Goal: Communication & Community: Answer question/provide support

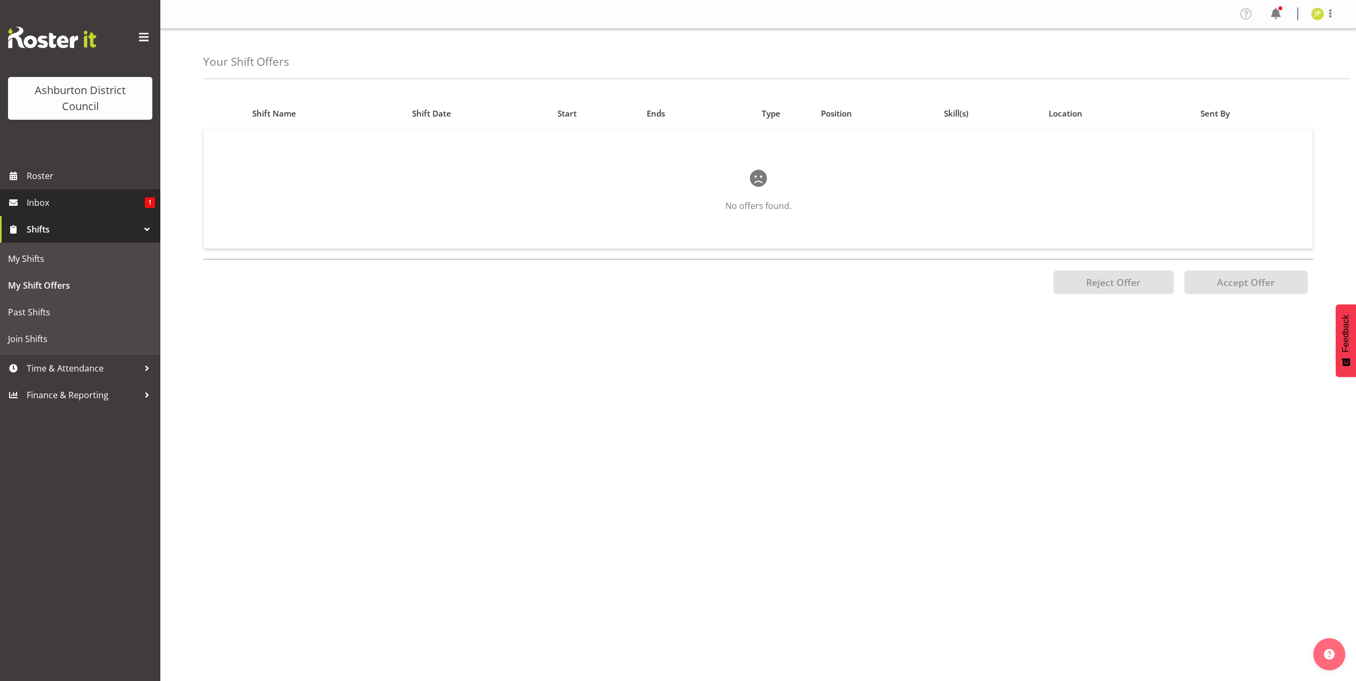
click at [54, 203] on span "Inbox" at bounding box center [86, 202] width 118 height 16
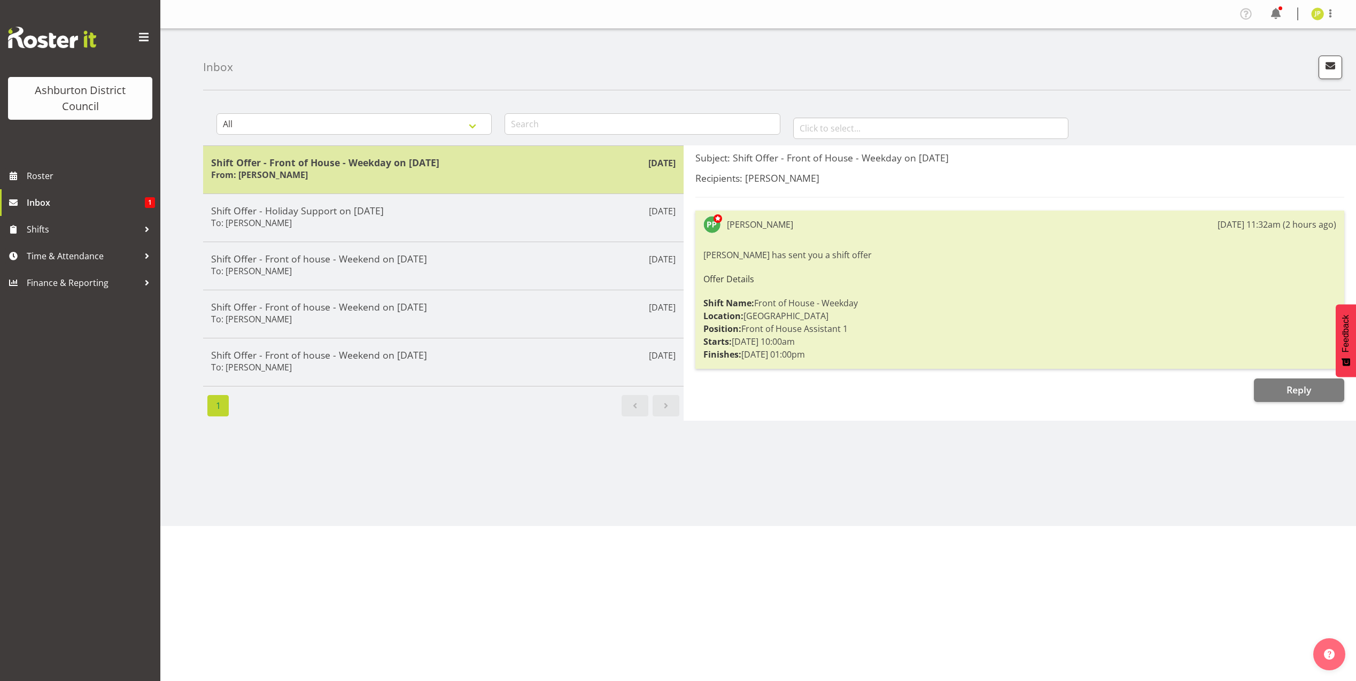
click at [519, 173] on div "Shift Offer - Front of House - Weekday on 08/10/25 From: Polly Price" at bounding box center [443, 170] width 464 height 26
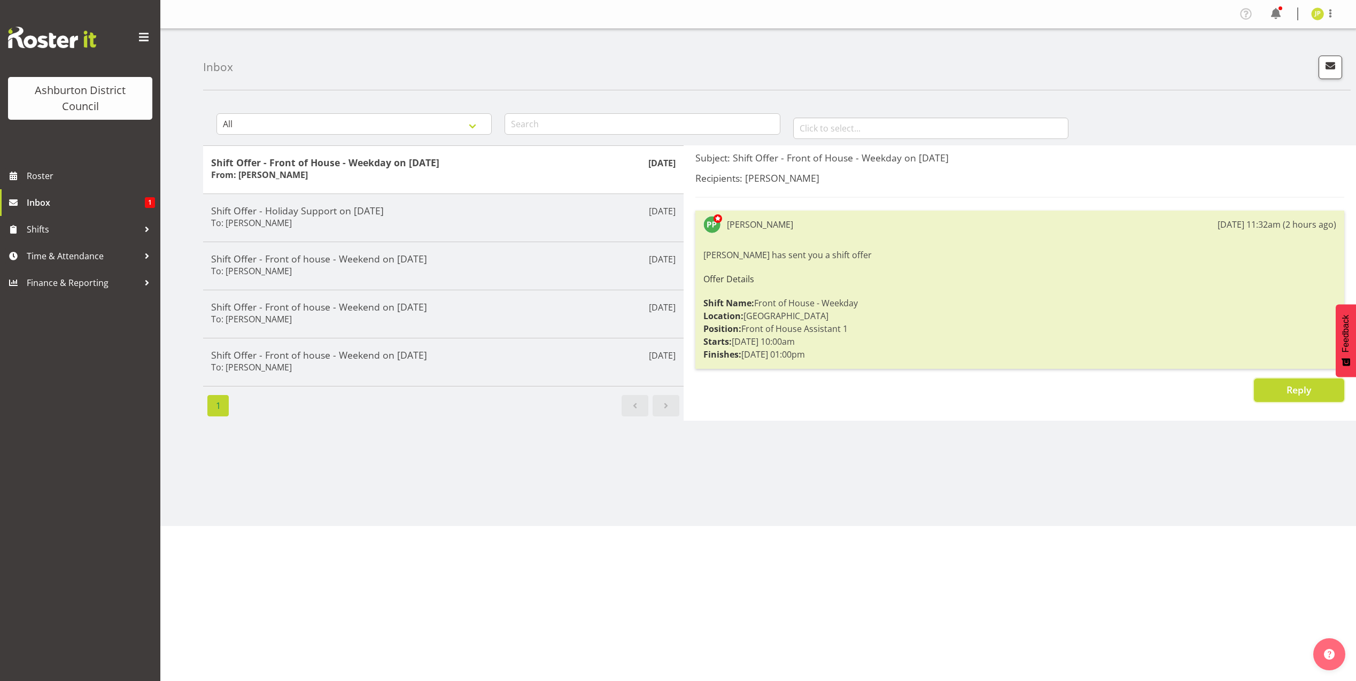
click at [1288, 386] on span "Reply" at bounding box center [1298, 389] width 25 height 13
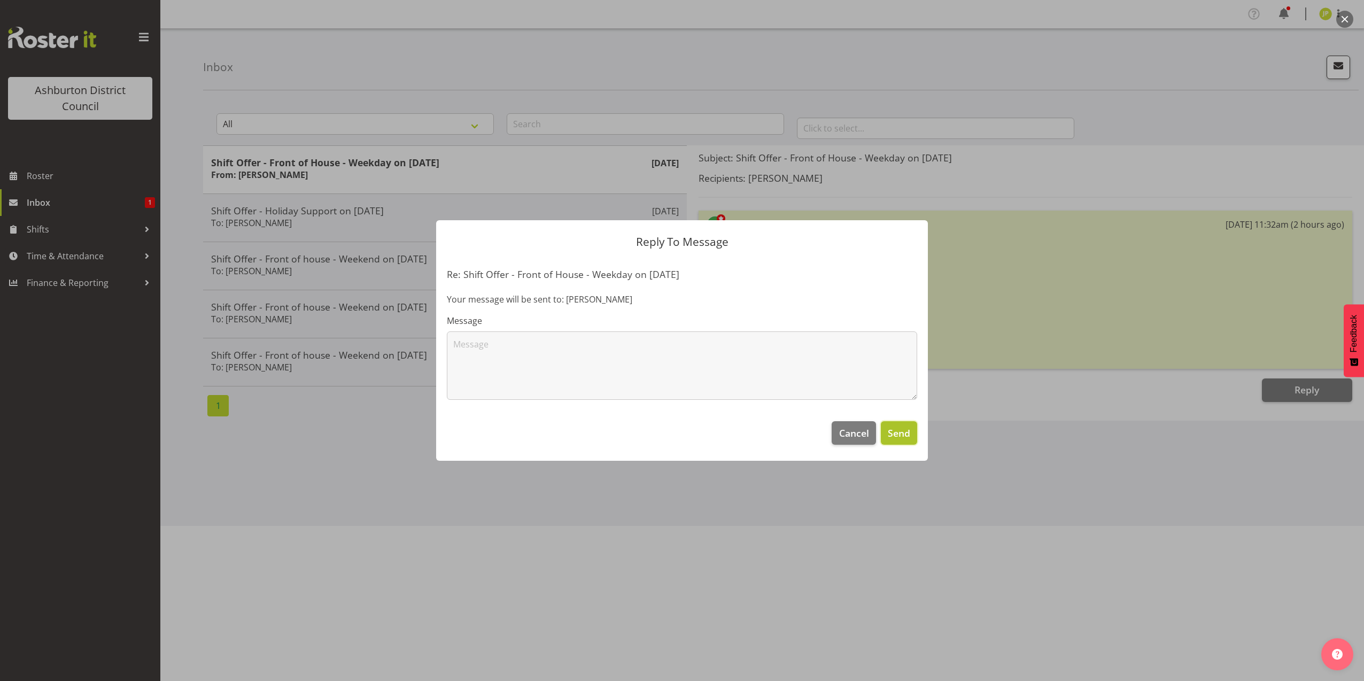
click at [902, 429] on span "Send" at bounding box center [899, 433] width 22 height 14
click at [854, 425] on button "Cancel" at bounding box center [853, 433] width 44 height 24
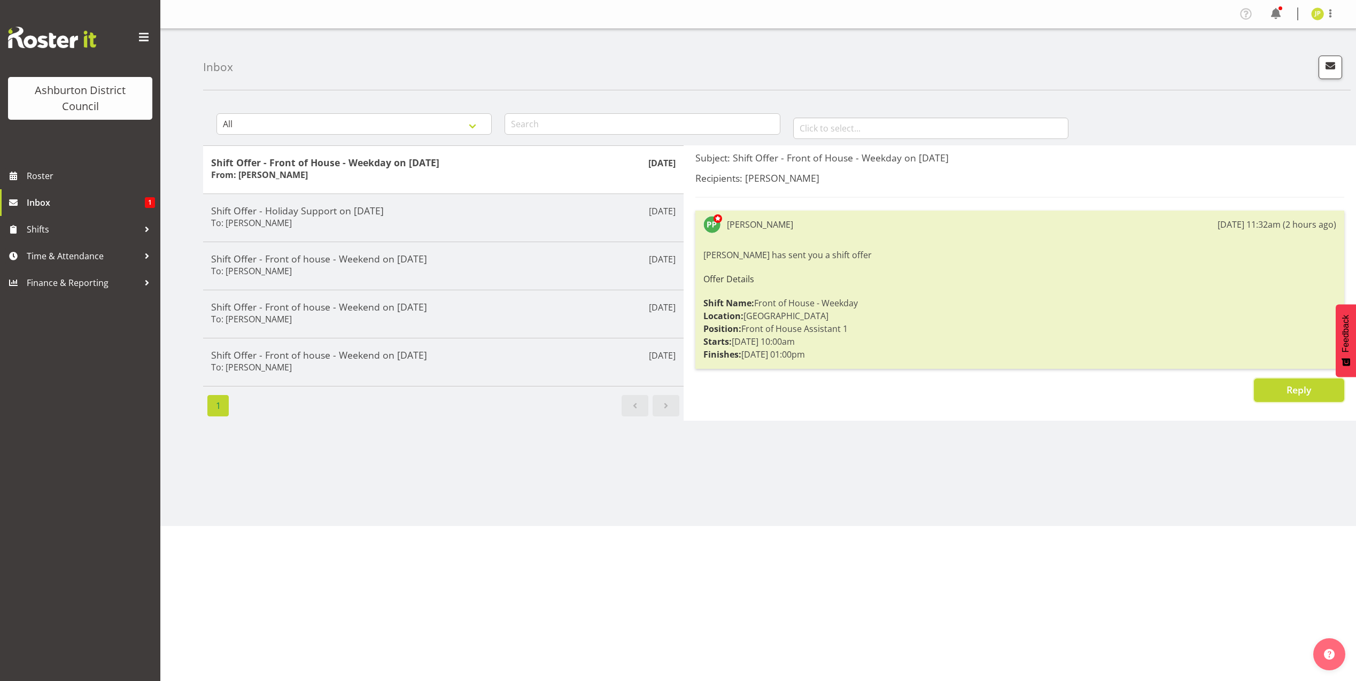
click at [1295, 386] on span "Reply" at bounding box center [1298, 389] width 25 height 13
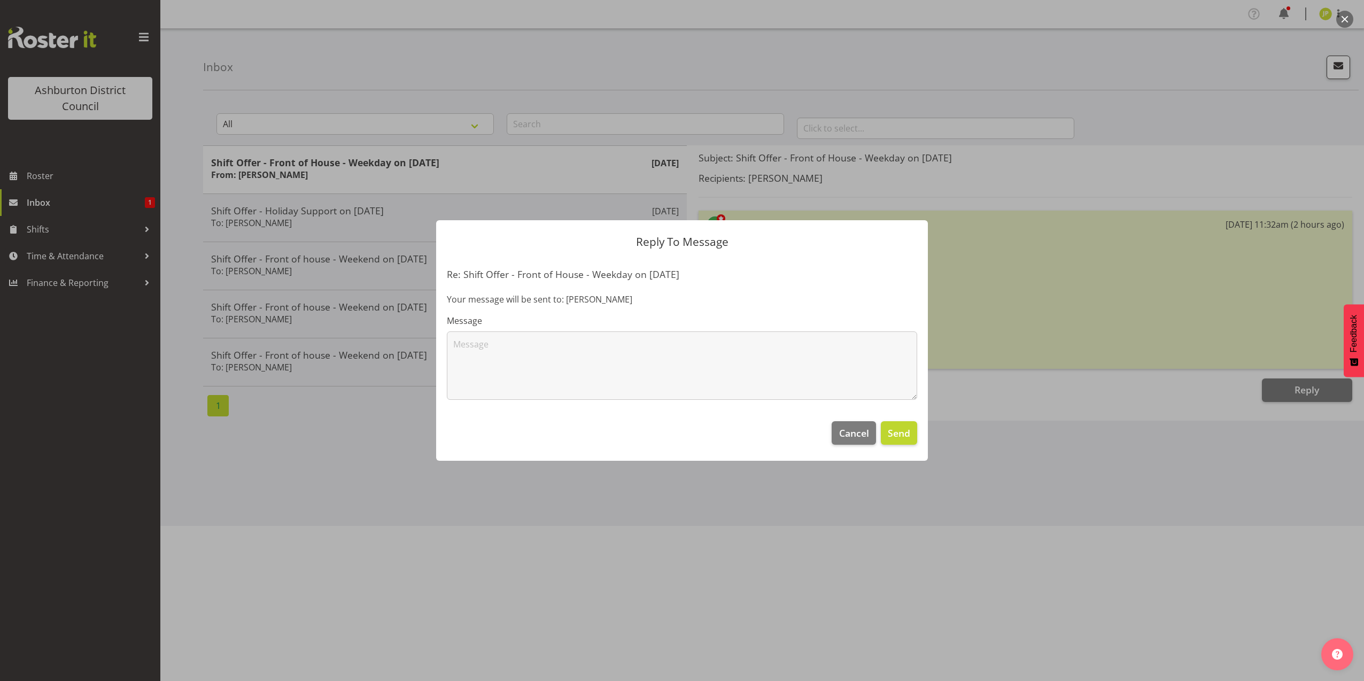
click at [825, 437] on footer "Cancel Send" at bounding box center [682, 435] width 492 height 50
click at [854, 431] on span "Cancel" at bounding box center [854, 433] width 30 height 14
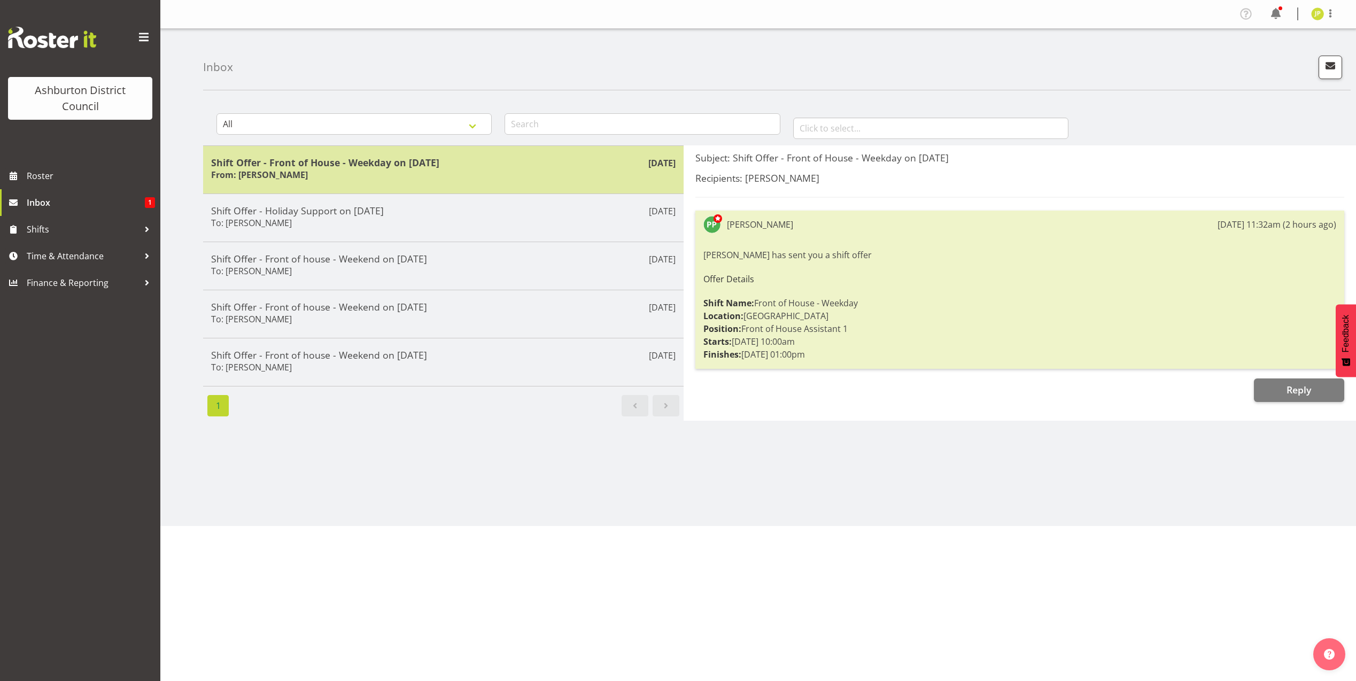
click at [381, 155] on div "Oct 2nd Shift Offer - Front of House - Weekday on 08/10/25 From: Polly Price" at bounding box center [443, 169] width 480 height 48
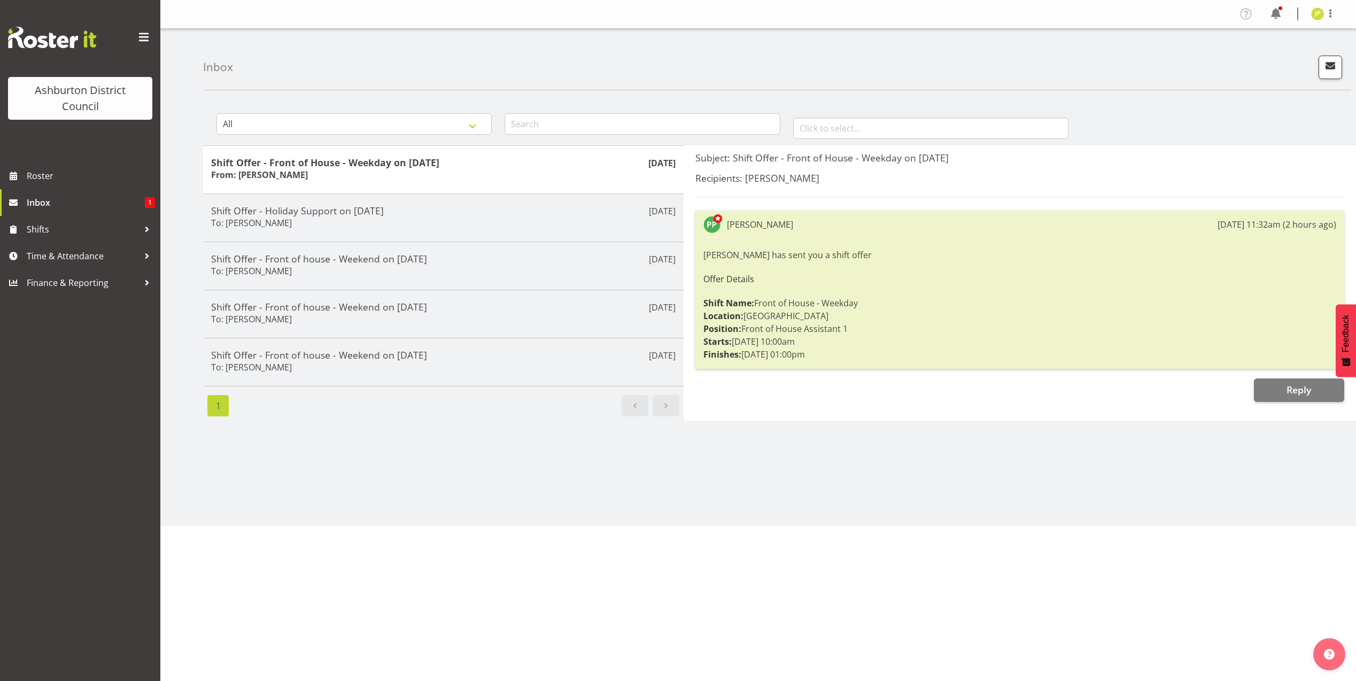
click at [767, 320] on div "Polly Price has sent you a shift offer Offer Details Shift Name: Front of House…" at bounding box center [1019, 305] width 633 height 118
click at [753, 260] on div "Polly Price has sent you a shift offer Offer Details Shift Name: Front of House…" at bounding box center [1019, 305] width 633 height 118
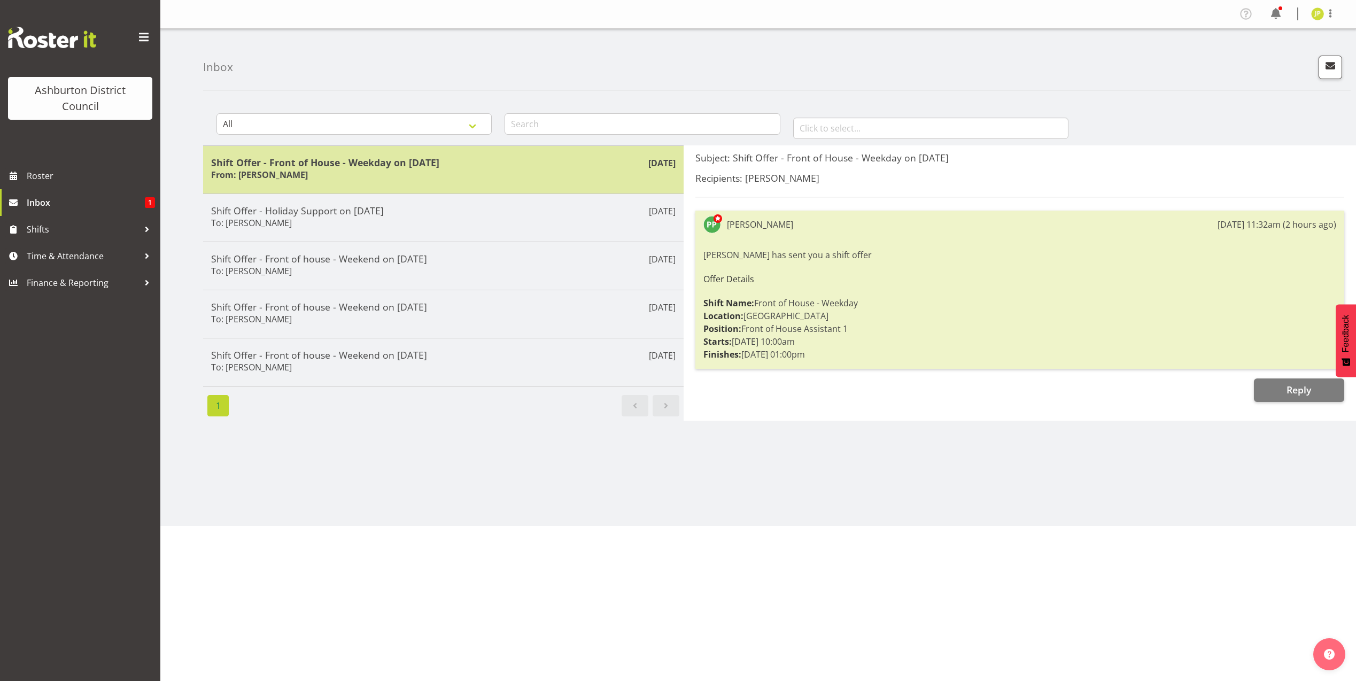
click at [355, 157] on h5 "Shift Offer - Front of House - Weekday on [DATE]" at bounding box center [443, 163] width 464 height 12
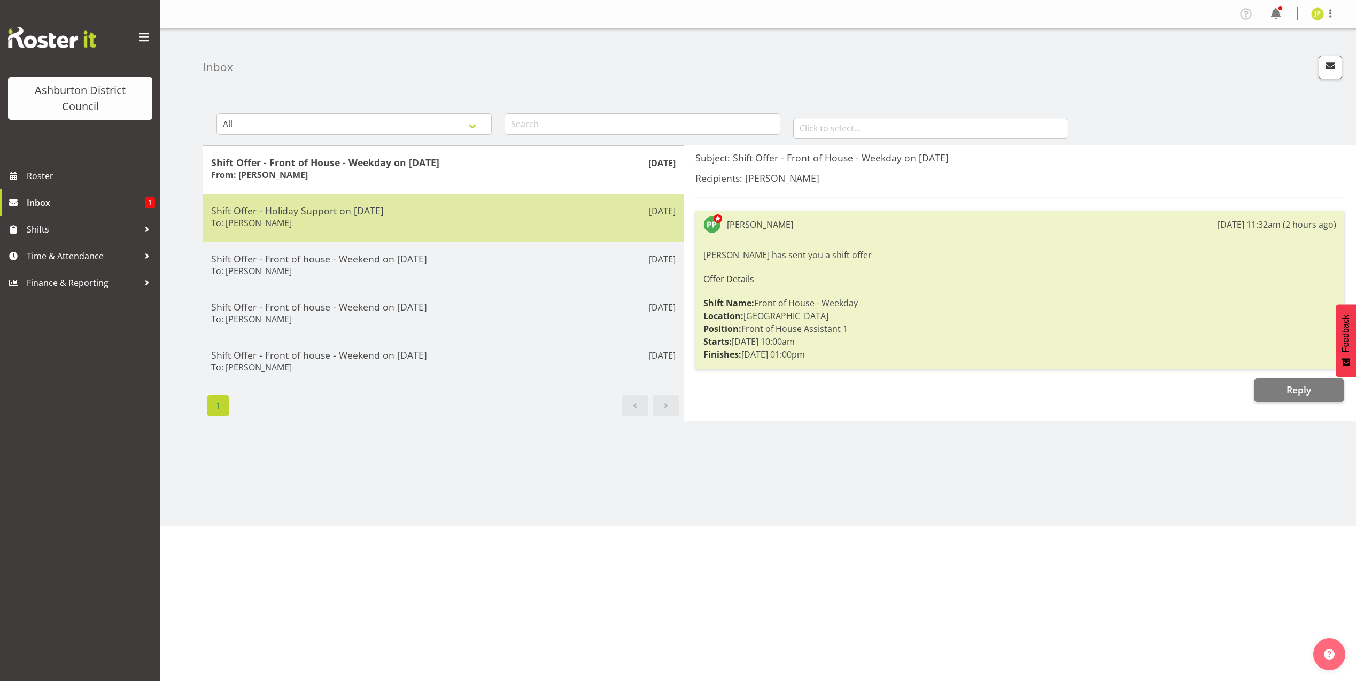
click at [318, 207] on h5 "Shift Offer - Holiday Support on [DATE]" at bounding box center [443, 211] width 464 height 12
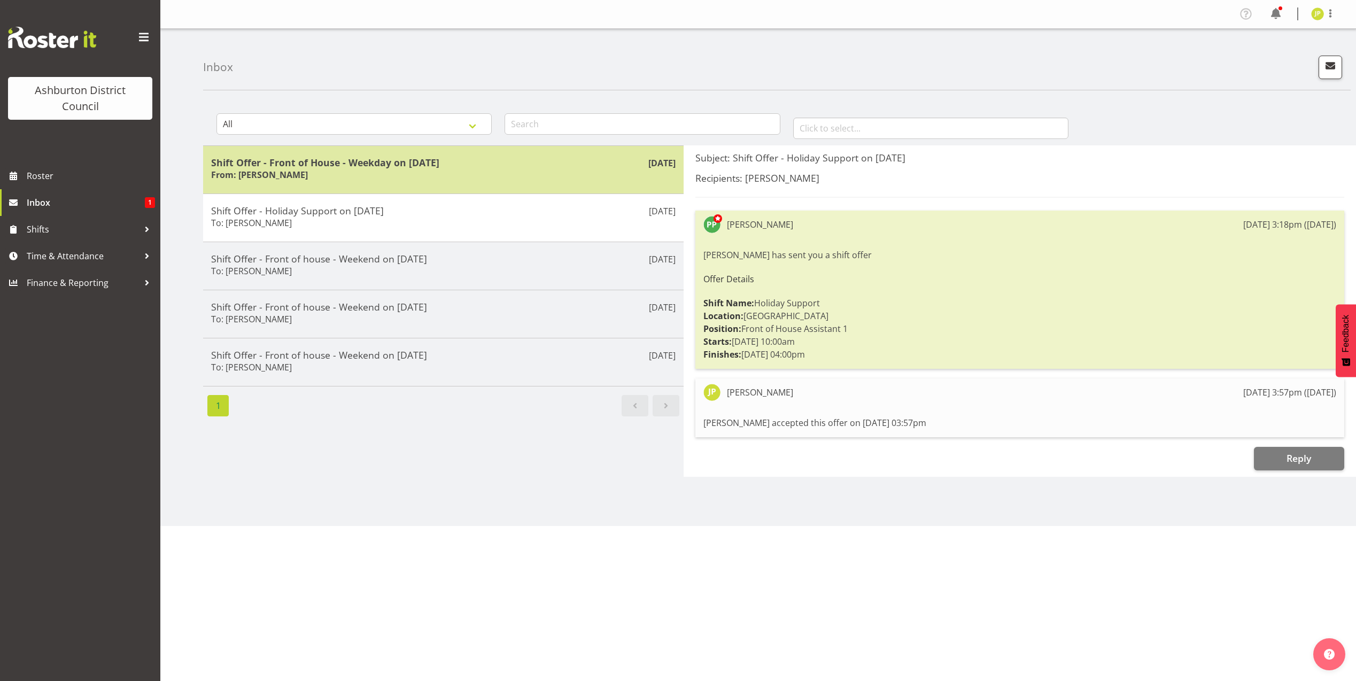
click at [388, 166] on h5 "Shift Offer - Front of House - Weekday on [DATE]" at bounding box center [443, 163] width 464 height 12
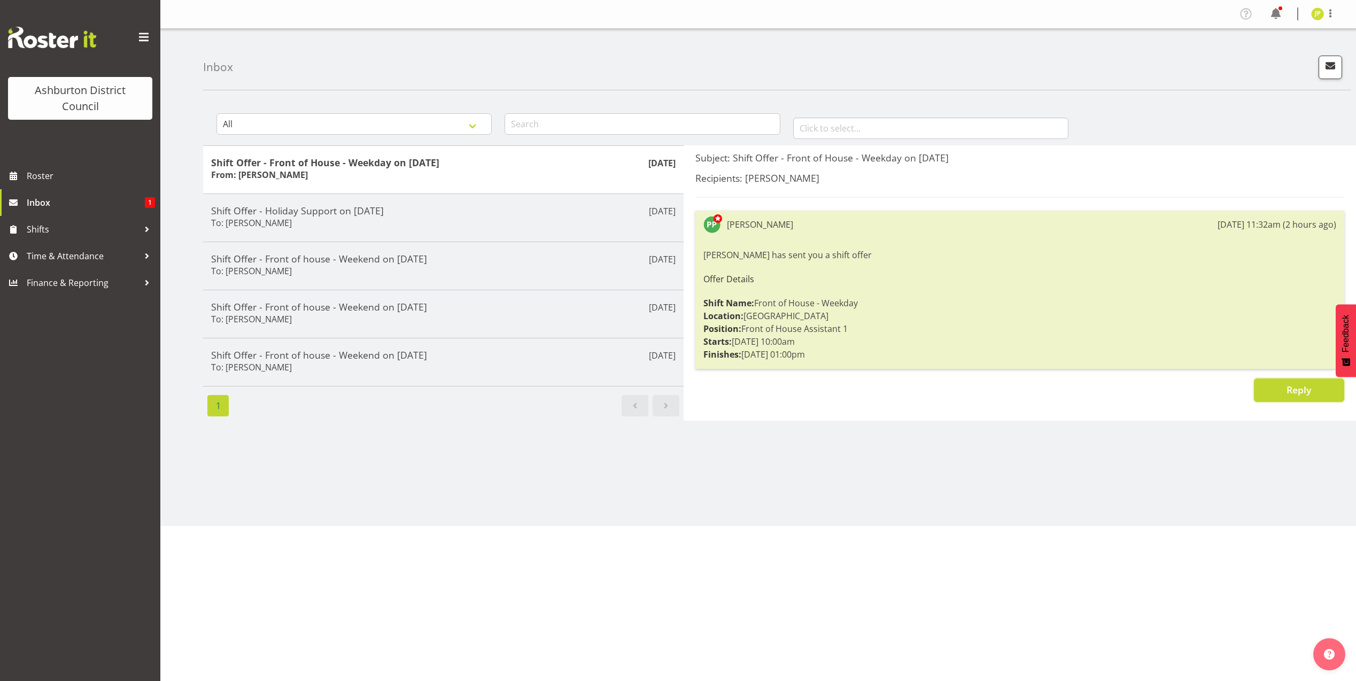
click at [1306, 379] on button "Reply" at bounding box center [1299, 390] width 90 height 24
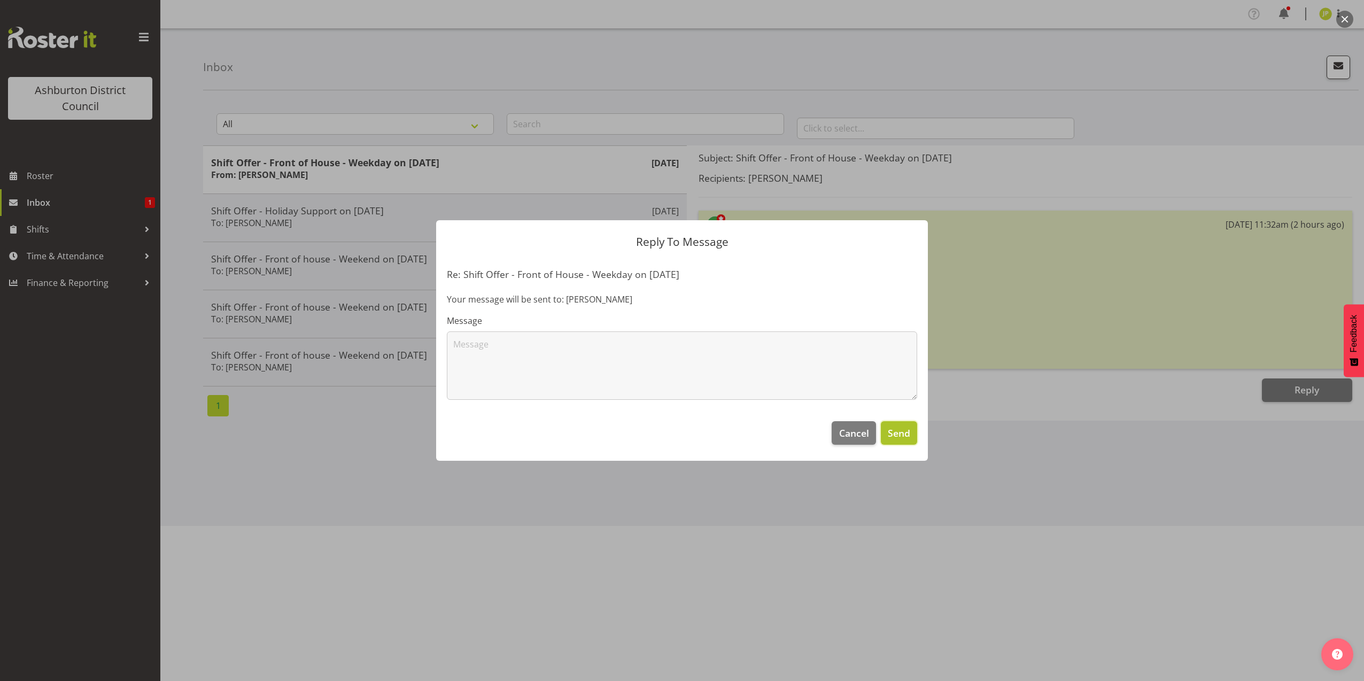
click at [904, 432] on span "Send" at bounding box center [899, 433] width 22 height 14
click at [33, 201] on div at bounding box center [682, 340] width 1364 height 681
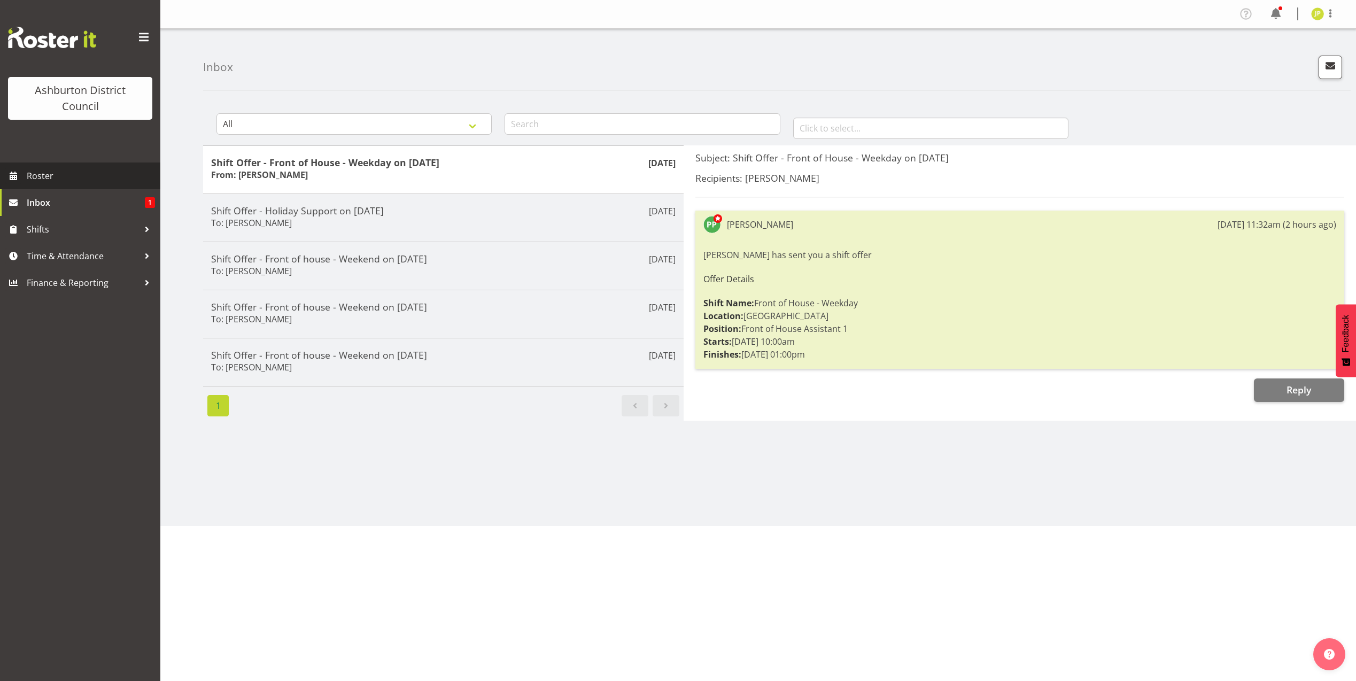
click at [39, 181] on span "Roster" at bounding box center [91, 176] width 128 height 16
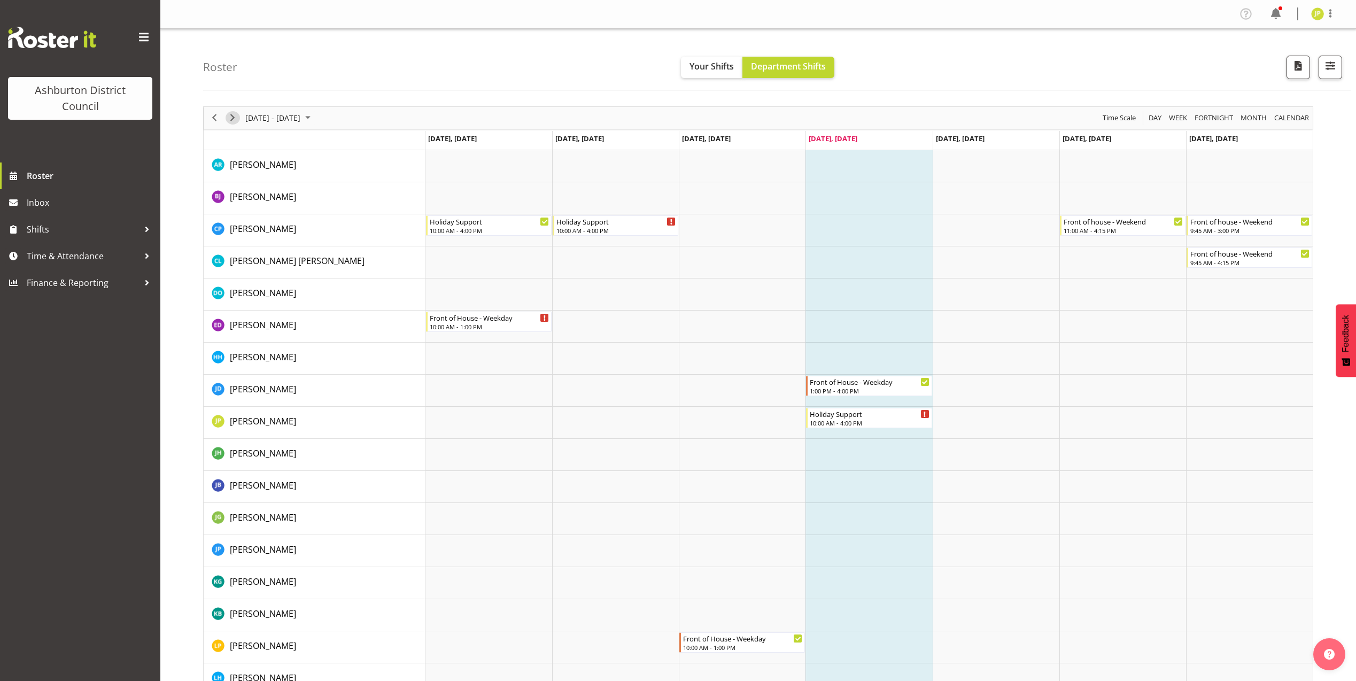
click at [232, 119] on span "Next" at bounding box center [232, 117] width 13 height 13
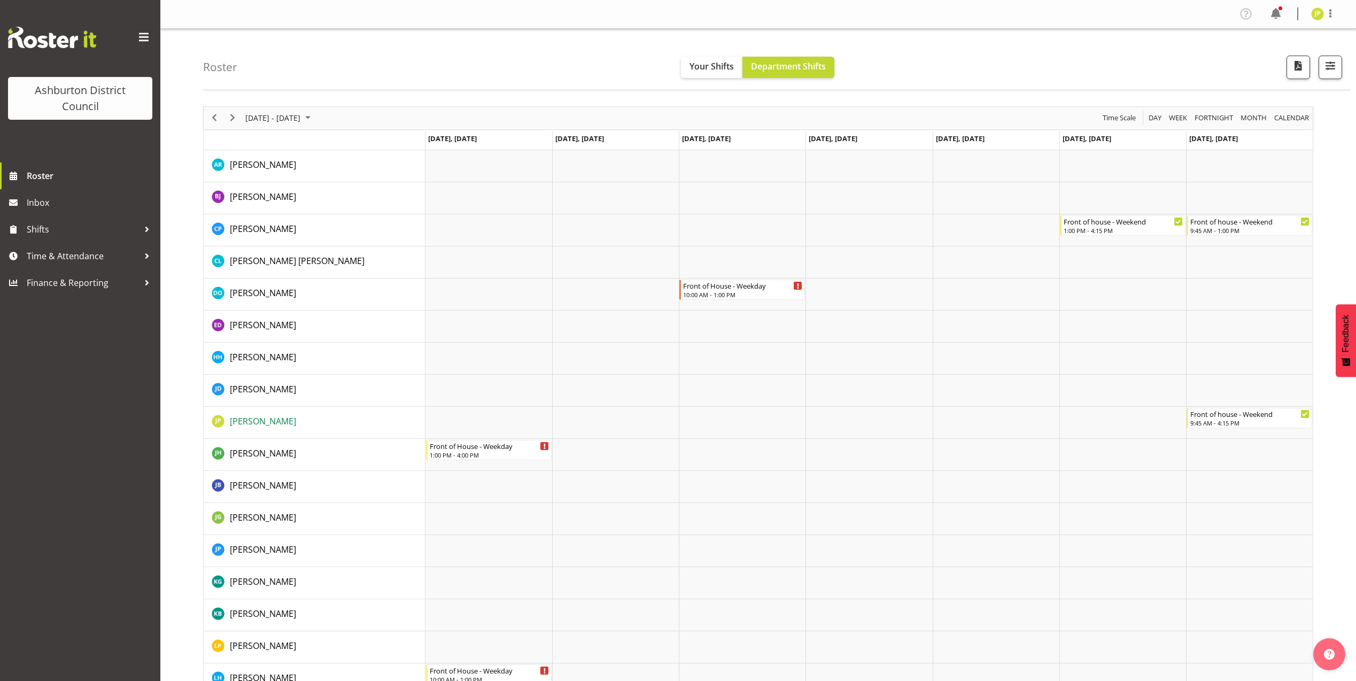
click at [279, 422] on span "Jacqueline Paterson" at bounding box center [263, 421] width 66 height 12
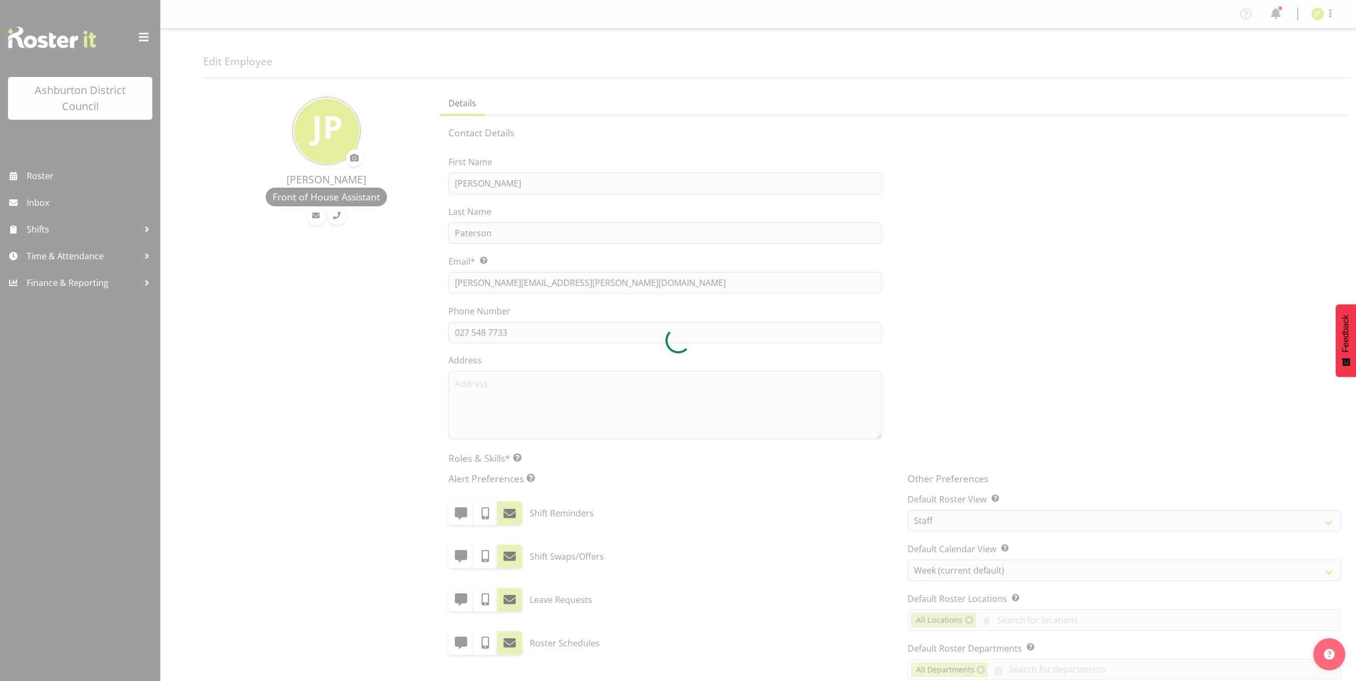
select select "TimelineWeek"
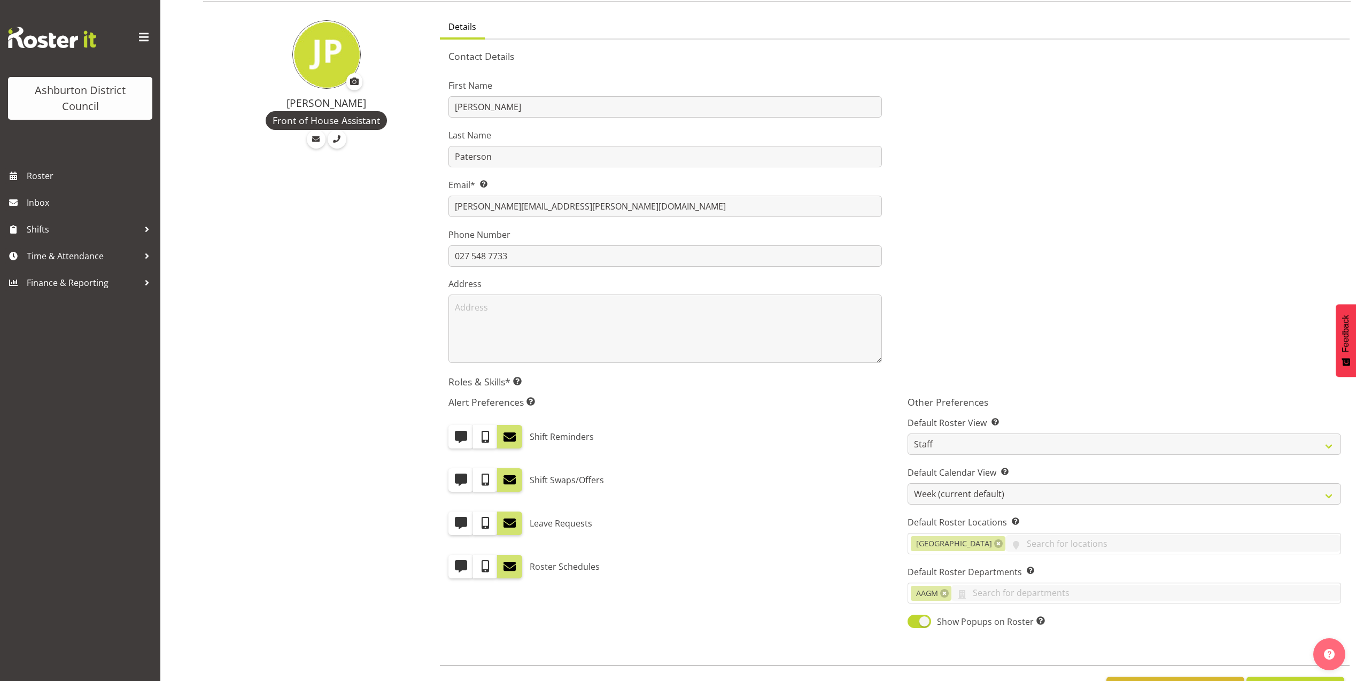
scroll to position [32, 0]
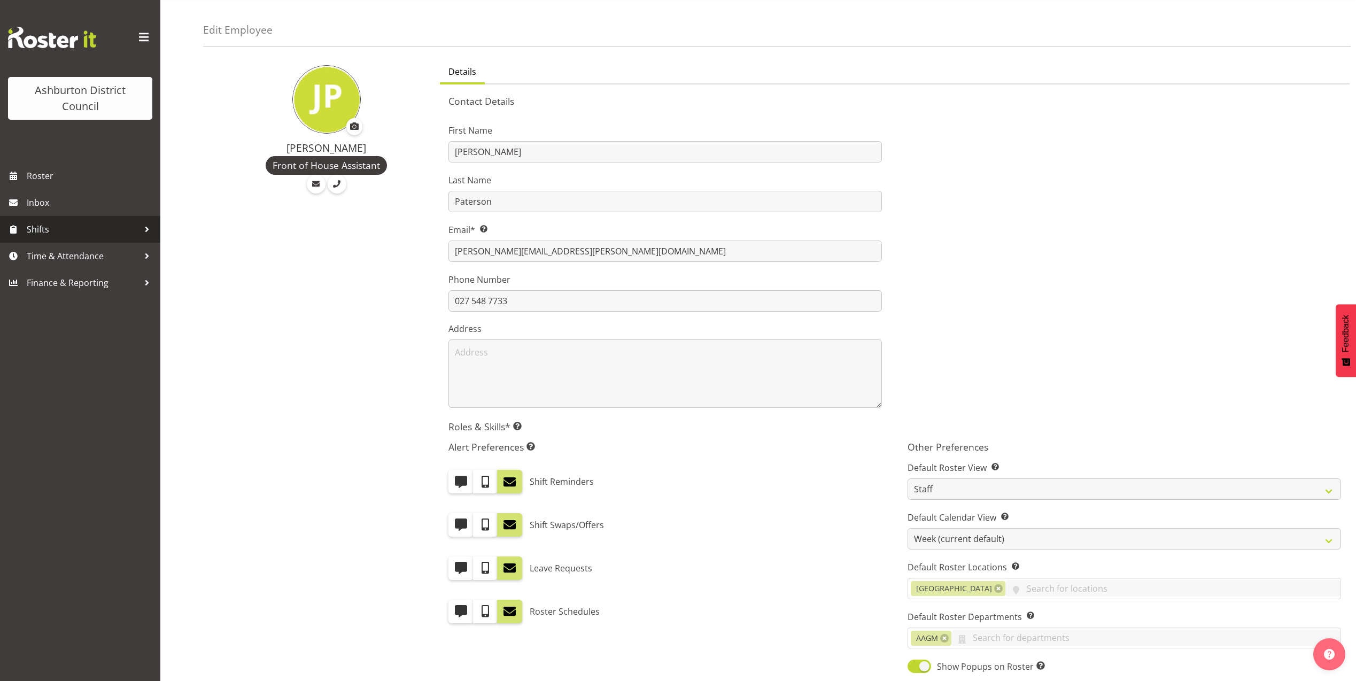
click at [42, 228] on span "Shifts" at bounding box center [83, 229] width 112 height 16
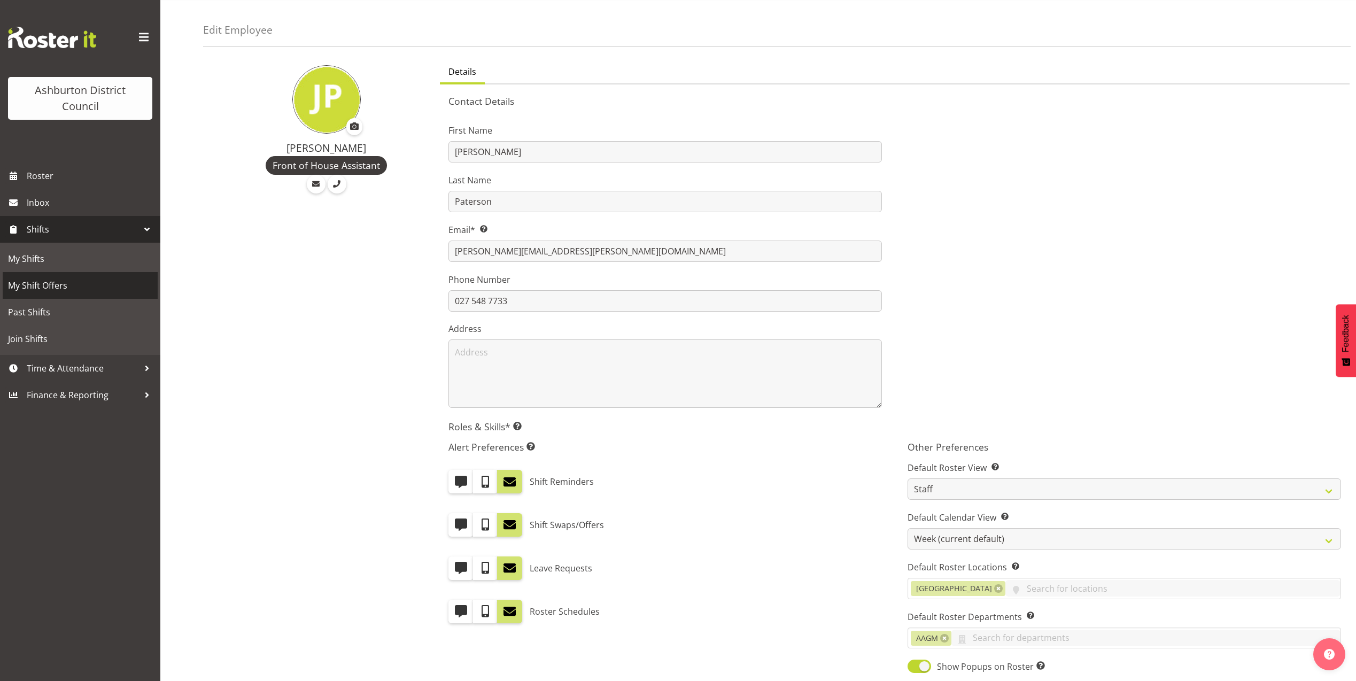
click at [48, 285] on span "My Shift Offers" at bounding box center [80, 285] width 144 height 16
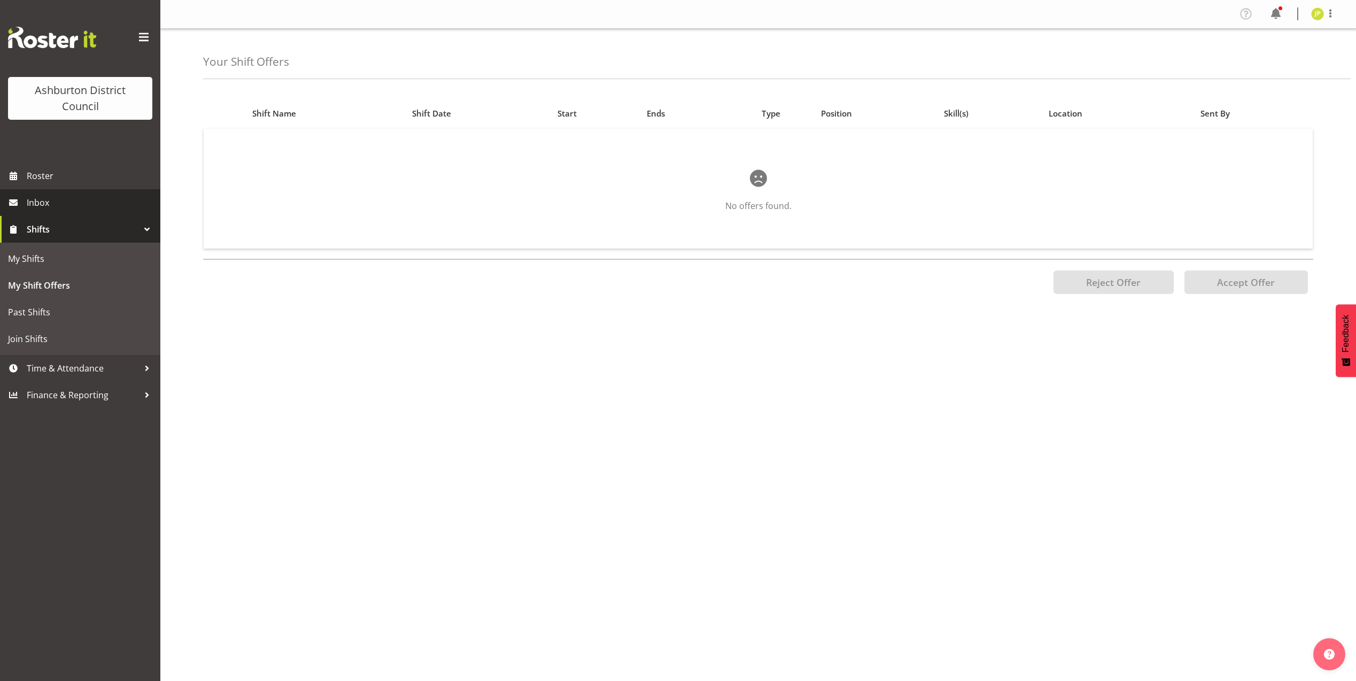
click at [47, 204] on span "Inbox" at bounding box center [91, 202] width 128 height 16
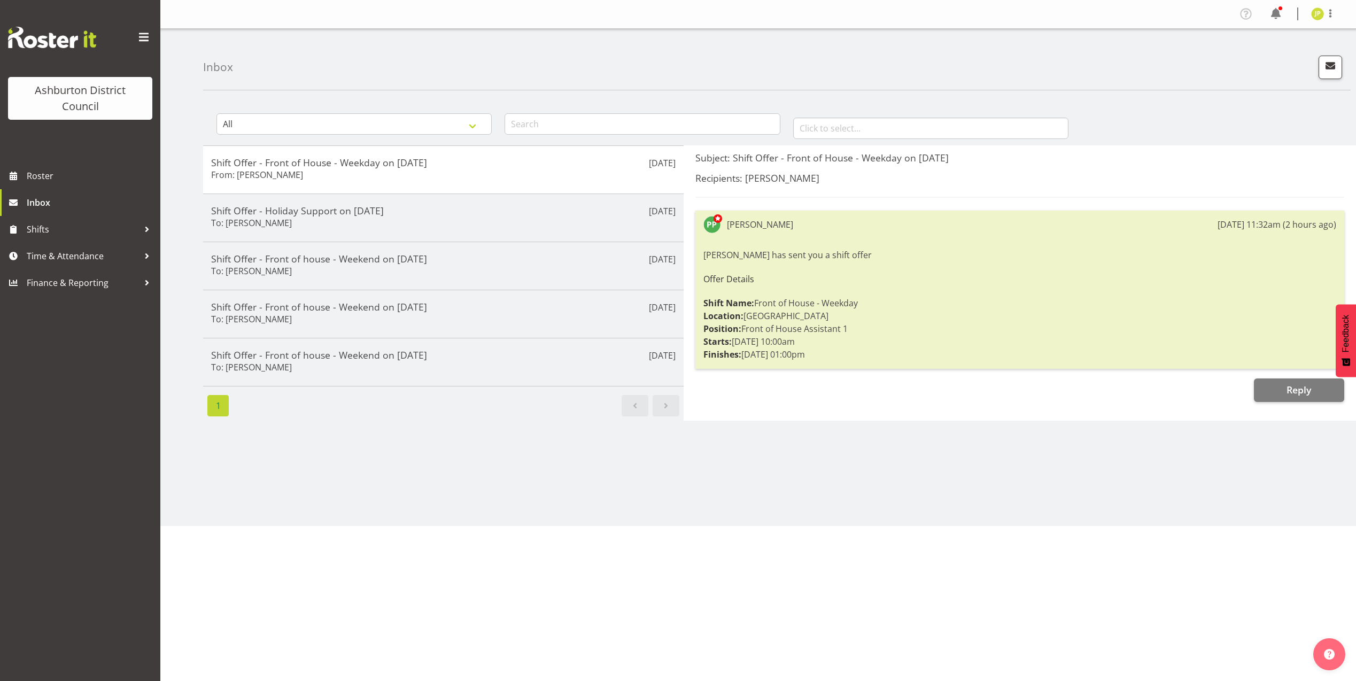
click at [855, 275] on h6 "Offer Details" at bounding box center [1019, 279] width 633 height 10
click at [1294, 394] on span "Reply" at bounding box center [1298, 389] width 25 height 13
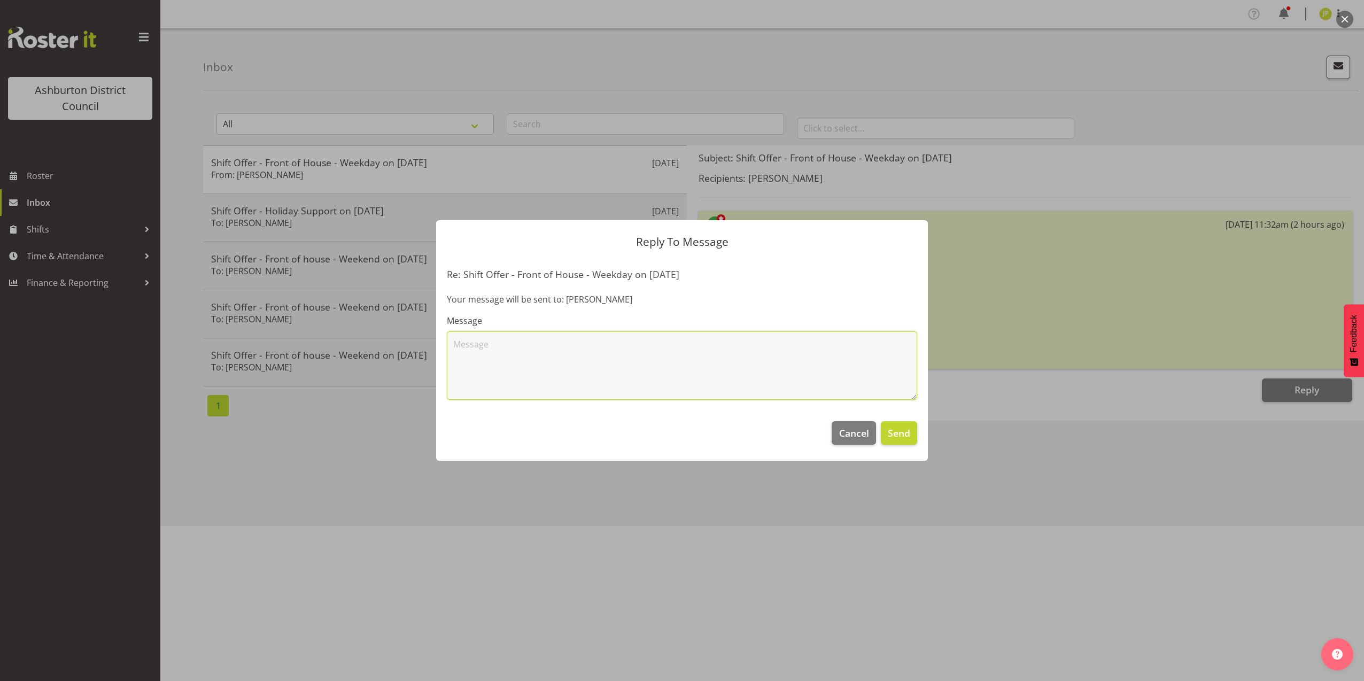
drag, startPoint x: 454, startPoint y: 344, endPoint x: 641, endPoint y: 306, distance: 190.3
click at [458, 340] on textarea at bounding box center [682, 365] width 470 height 68
type textarea "Yes thank you"
click at [897, 433] on span "Send" at bounding box center [899, 433] width 22 height 14
